Goal: Navigation & Orientation: Find specific page/section

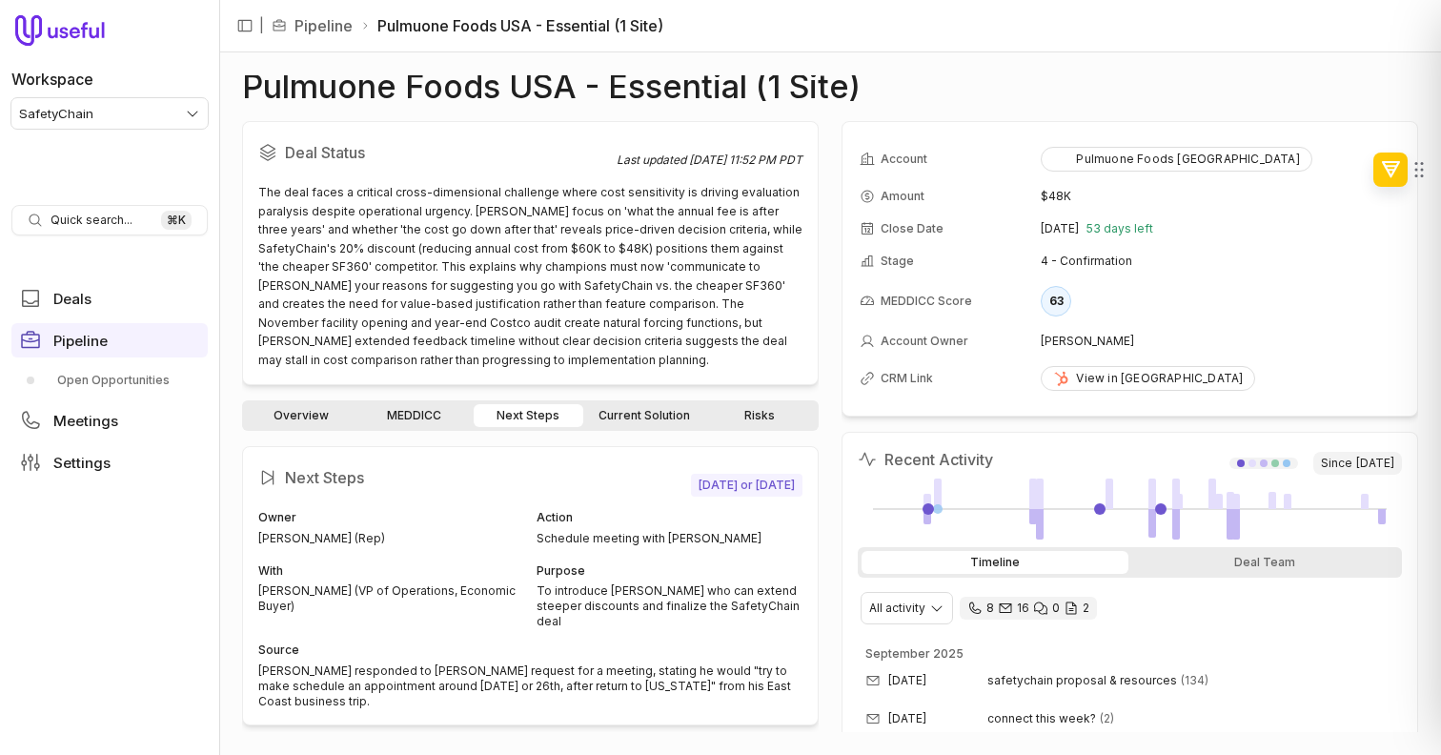
scroll to position [111, 0]
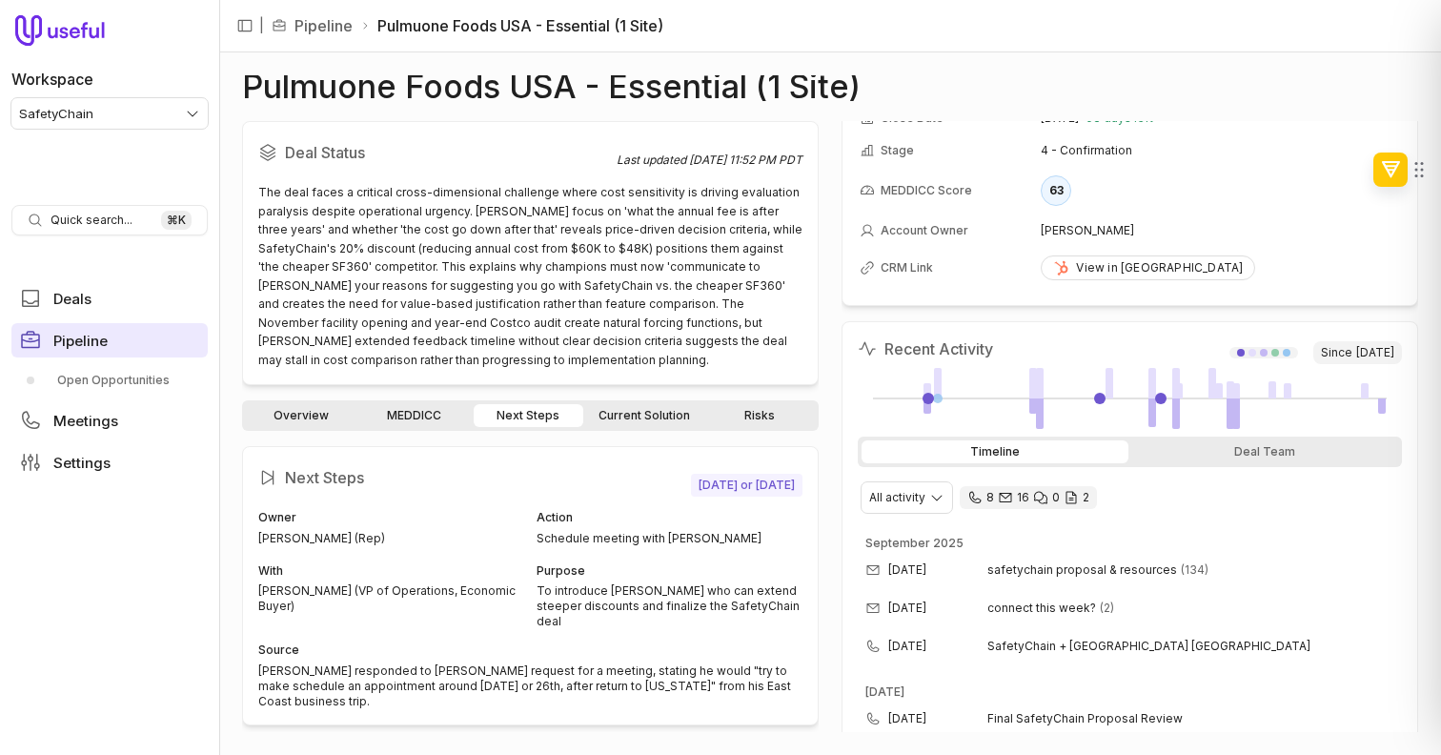
click at [74, 334] on span "Pipeline" at bounding box center [80, 341] width 54 height 14
